Goal: Answer question/provide support

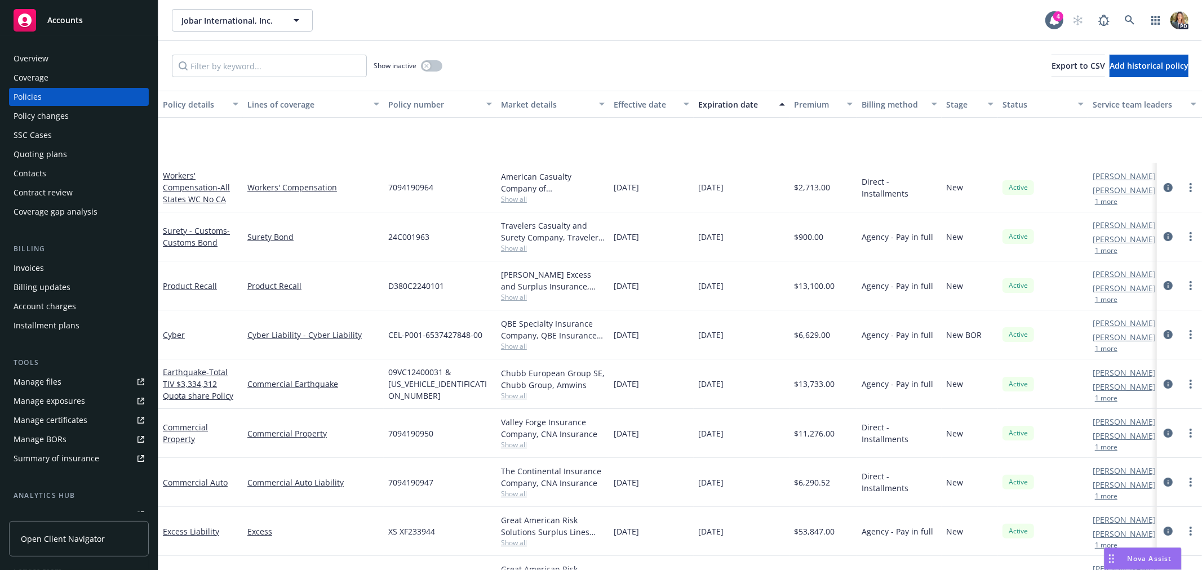
scroll to position [125, 0]
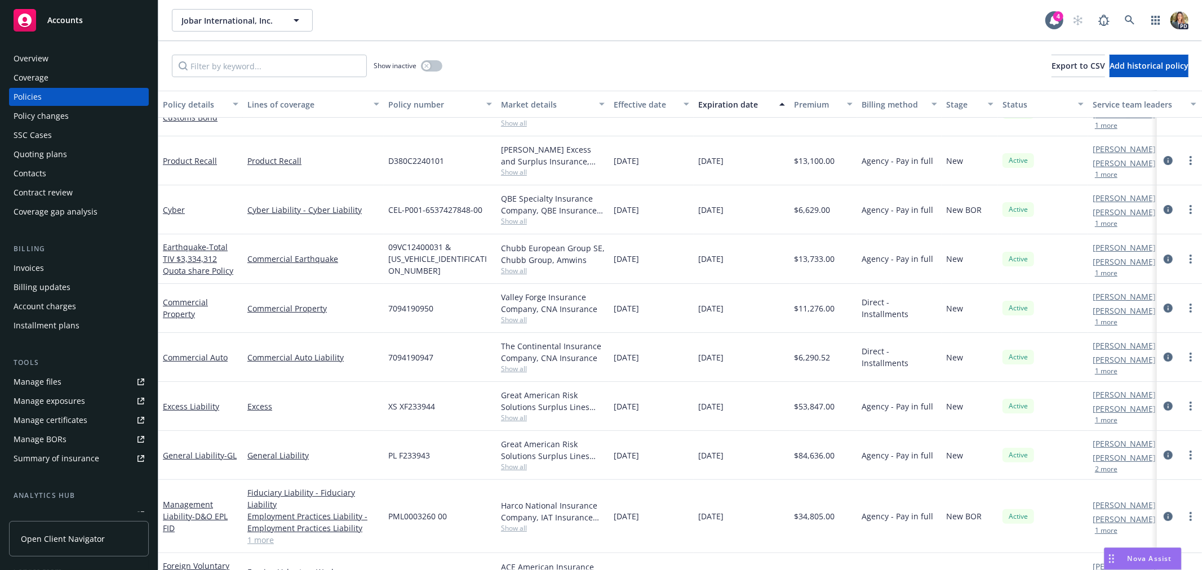
click at [1154, 553] on div "Nova Assist" at bounding box center [1143, 558] width 77 height 21
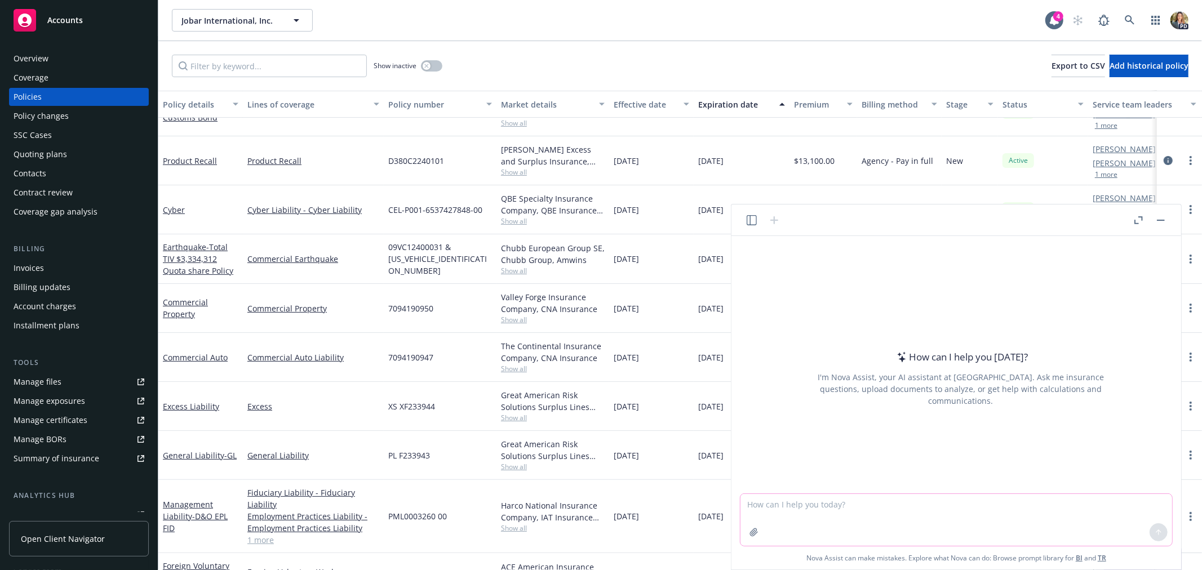
click at [791, 504] on textarea at bounding box center [957, 520] width 432 height 52
type textarea "C"
click at [879, 516] on textarea "I am going to have a conversation with this client and want to be able to brief…" at bounding box center [957, 520] width 432 height 52
click at [1009, 520] on textarea "I am going to have a conversation with this client and want to be able to brief…" at bounding box center [957, 520] width 432 height 52
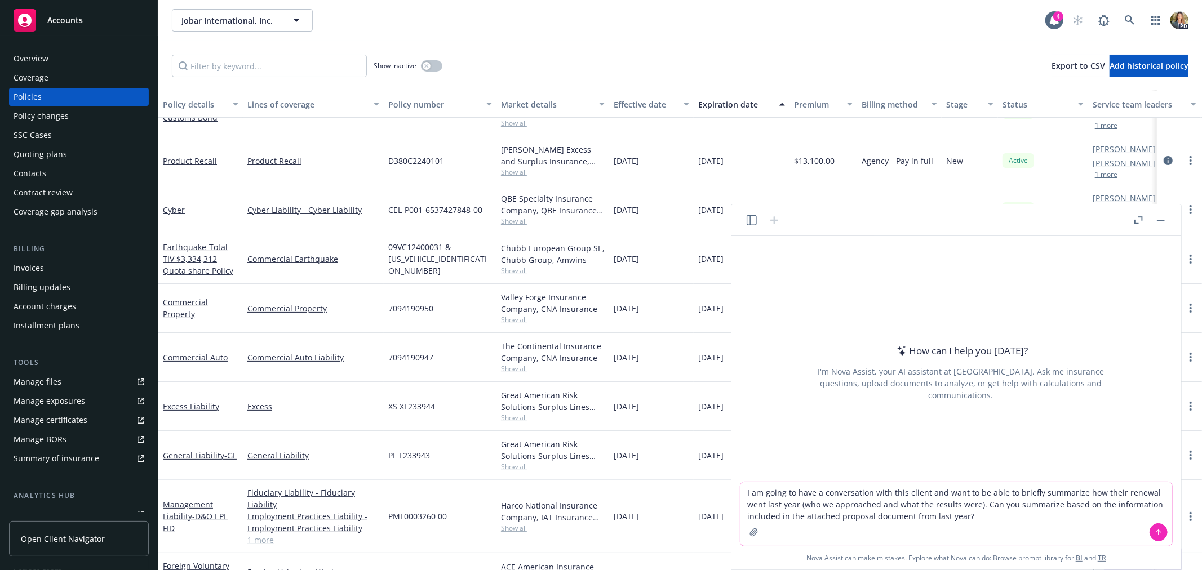
type textarea "I am going to have a conversation with this client and want to be able to brief…"
click at [757, 537] on icon "button" at bounding box center [754, 532] width 9 height 9
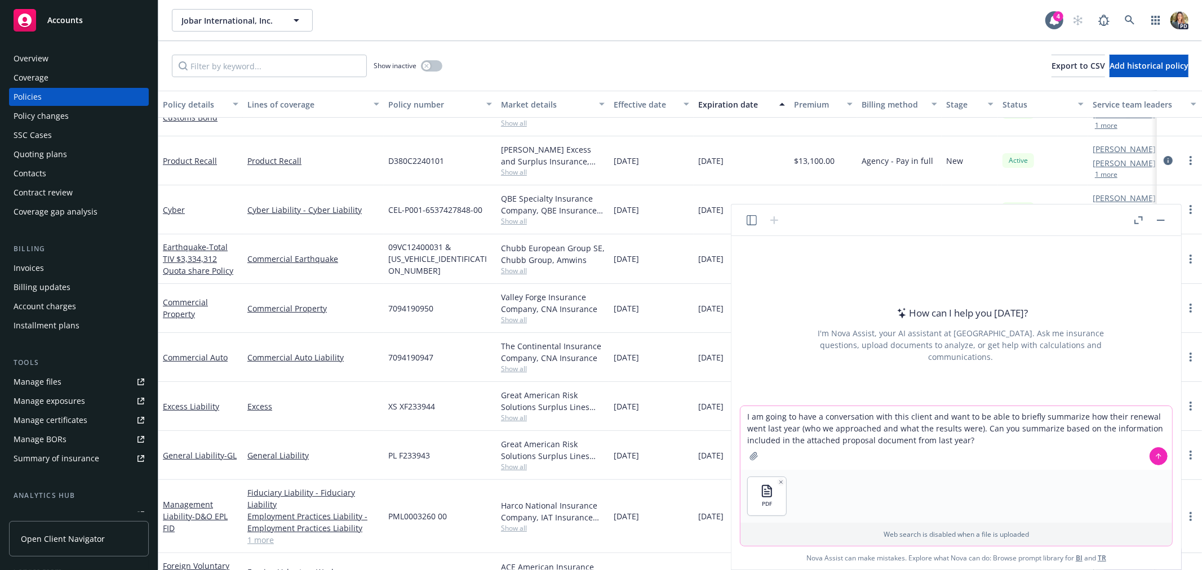
click at [1159, 458] on icon at bounding box center [1159, 457] width 8 height 8
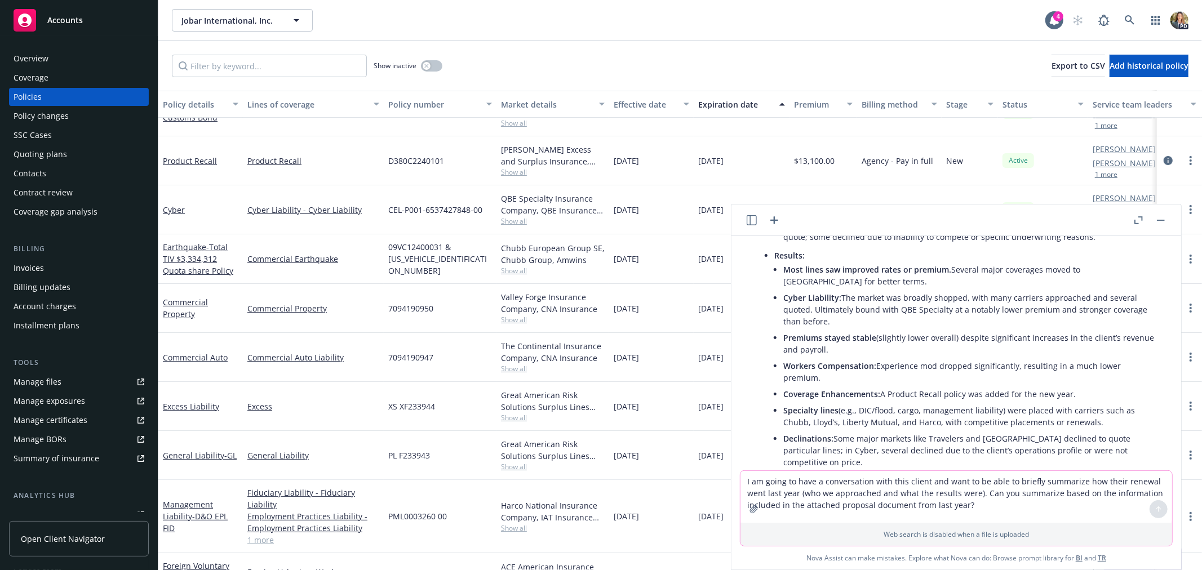
scroll to position [313, 0]
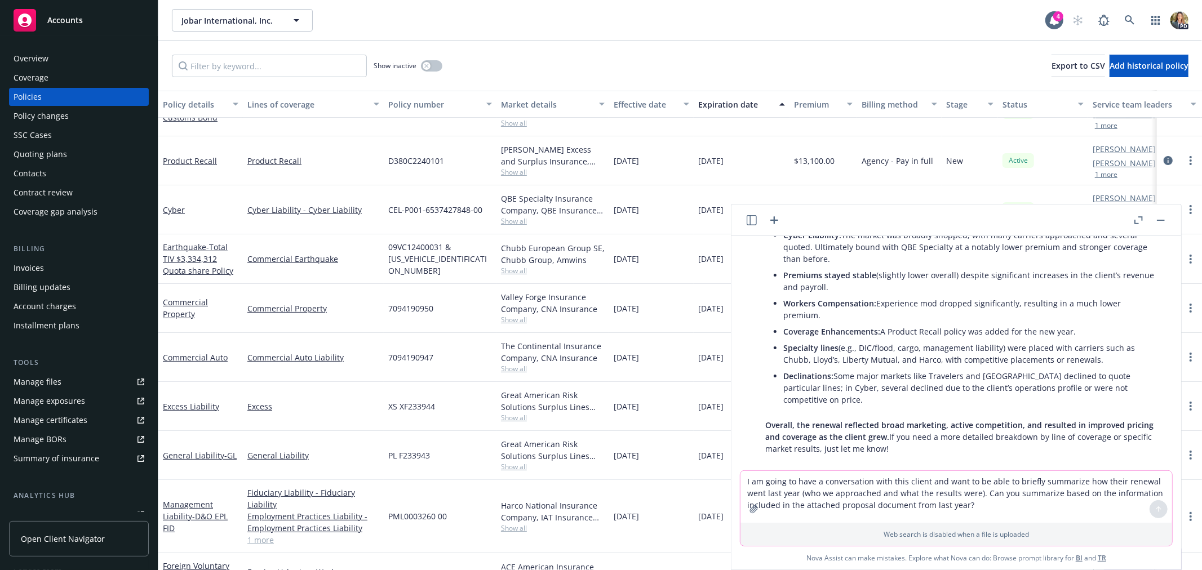
click at [803, 485] on textarea "I am going to have a conversation with this client and want to be able to brief…" at bounding box center [957, 497] width 432 height 52
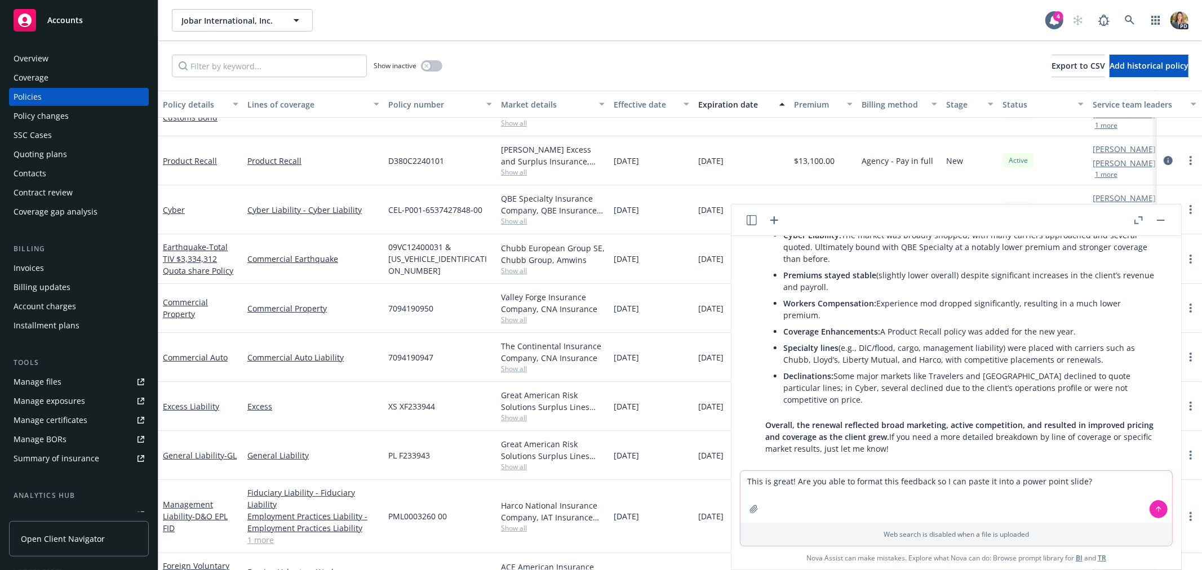
type textarea "This is great! Are you able to format this feedback so I can paste it into a po…"
click at [1160, 515] on button at bounding box center [1159, 509] width 18 height 18
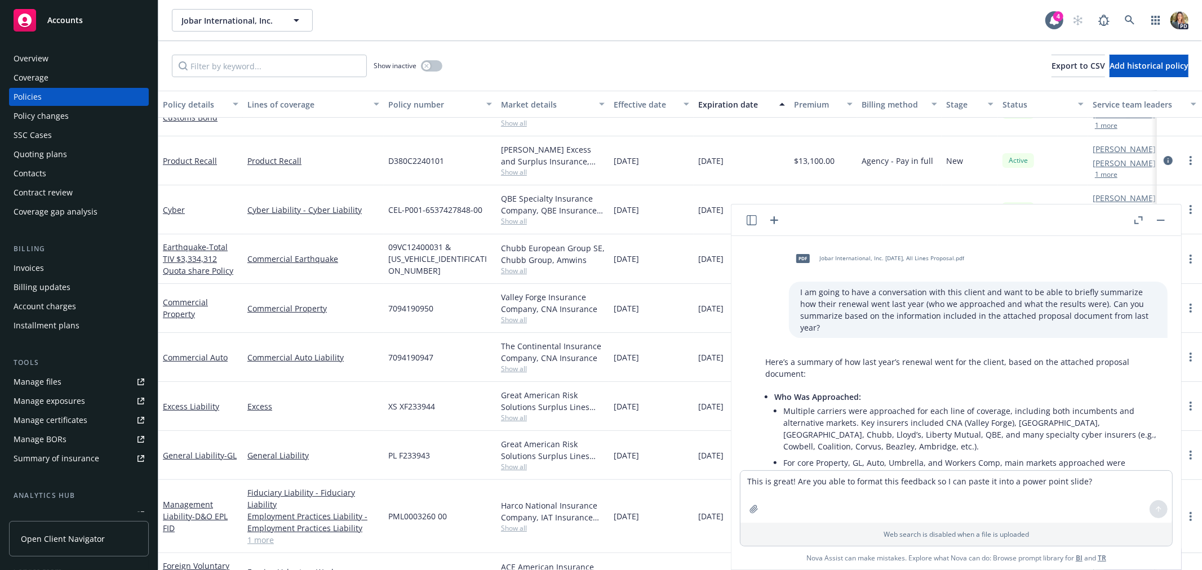
scroll to position [0, 0]
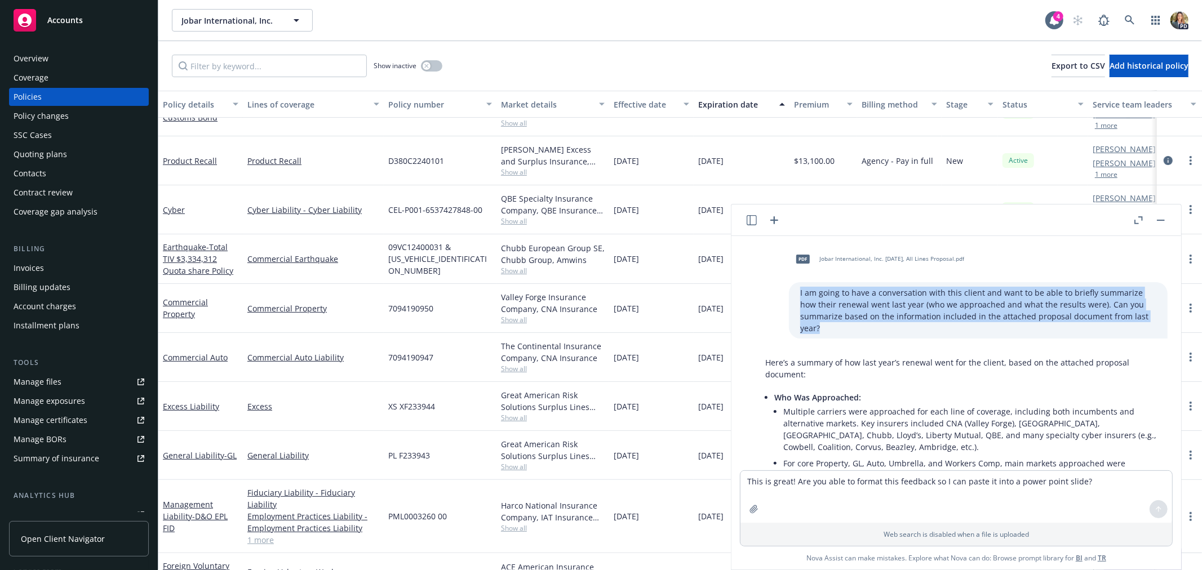
drag, startPoint x: 822, startPoint y: 329, endPoint x: 785, endPoint y: 291, distance: 53.0
click at [789, 291] on div "I am going to have a conversation with this client and want to be able to brief…" at bounding box center [978, 310] width 379 height 56
copy p "I am going to have a conversation with this client and want to be able to brief…"
click at [1023, 374] on p "Here’s a summary of how last year’s renewal went for the client, based on the a…" at bounding box center [960, 369] width 391 height 24
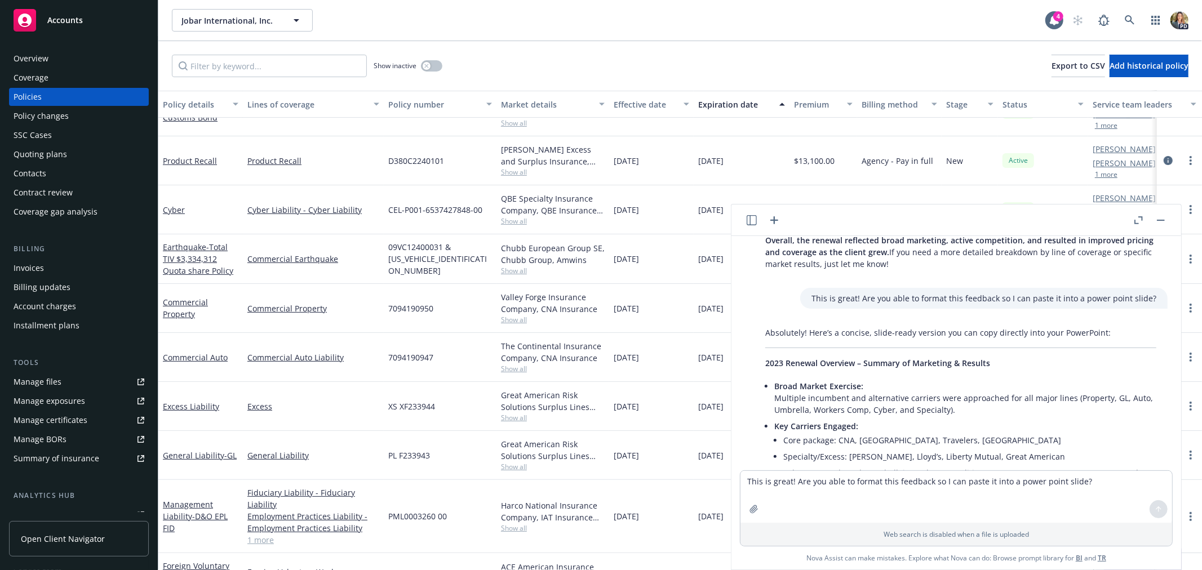
scroll to position [438, 0]
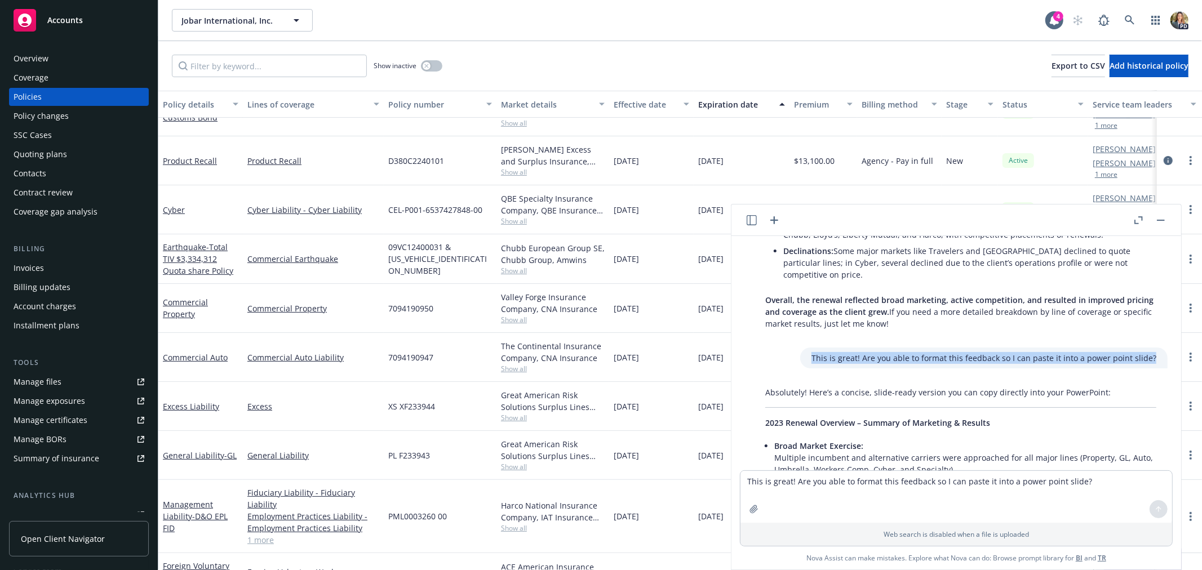
drag, startPoint x: 1147, startPoint y: 343, endPoint x: 814, endPoint y: 351, distance: 333.2
click at [814, 351] on div "This is great! Are you able to format this feedback so I can paste it into a po…" at bounding box center [983, 358] width 367 height 21
copy p "This is great! Are you able to format this feedback so I can paste it into a po…"
click at [1048, 387] on p "Absolutely! Here’s a concise, slide-ready version you can copy directly into yo…" at bounding box center [960, 393] width 391 height 12
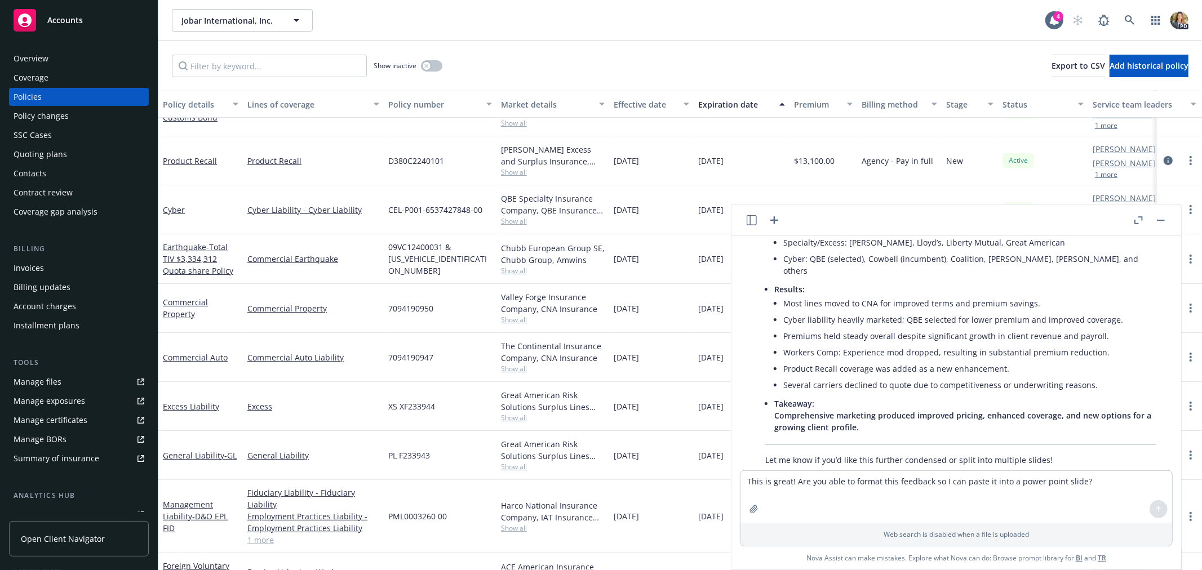
scroll to position [715, 0]
click at [506, 46] on div "Show inactive Export to CSV Add historical policy" at bounding box center [680, 66] width 1044 height 50
